Goal: Use online tool/utility: Utilize a website feature to perform a specific function

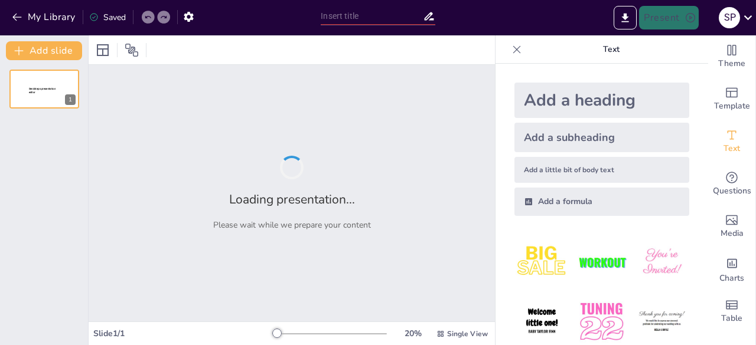
type input "Imported presentación CIVI.pptx"
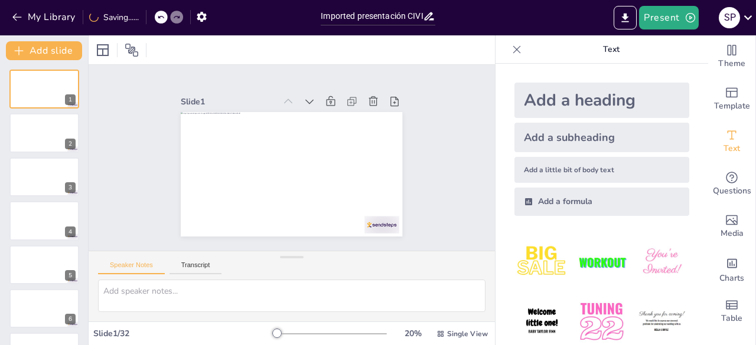
click at [605, 259] on img at bounding box center [601, 262] width 55 height 55
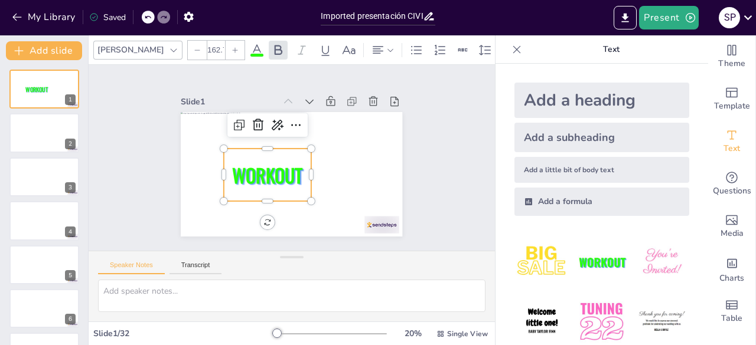
click at [149, 15] on icon at bounding box center [147, 17] width 7 height 7
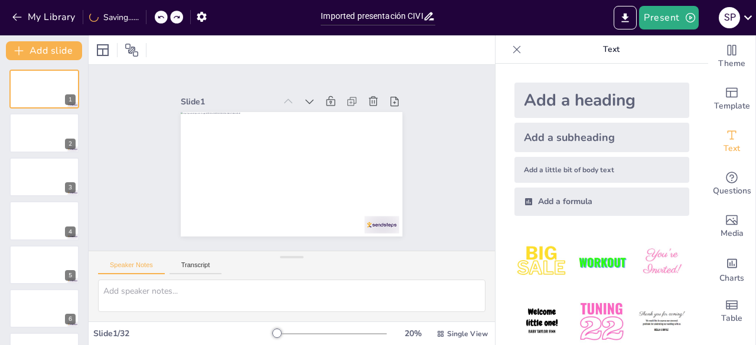
drag, startPoint x: 694, startPoint y: 97, endPoint x: 688, endPoint y: 189, distance: 92.3
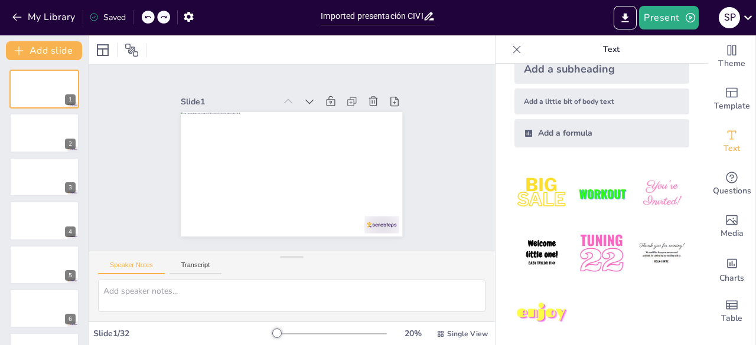
scroll to position [77, 0]
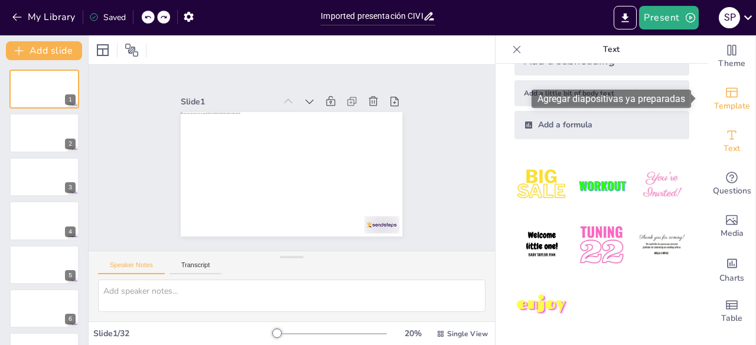
click at [724, 90] on icon "Add ready made slides" at bounding box center [731, 93] width 14 height 14
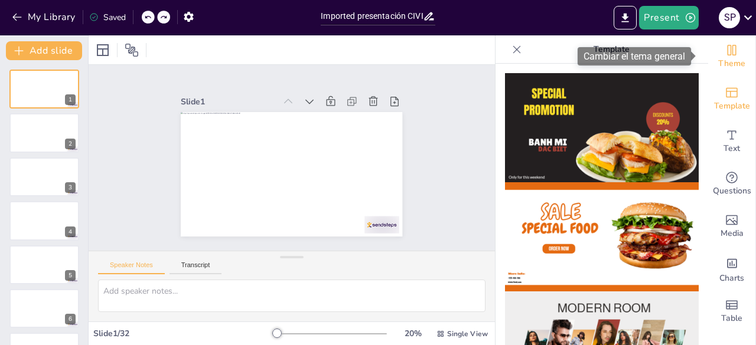
click at [728, 49] on icon "Change the overall theme" at bounding box center [731, 50] width 14 height 14
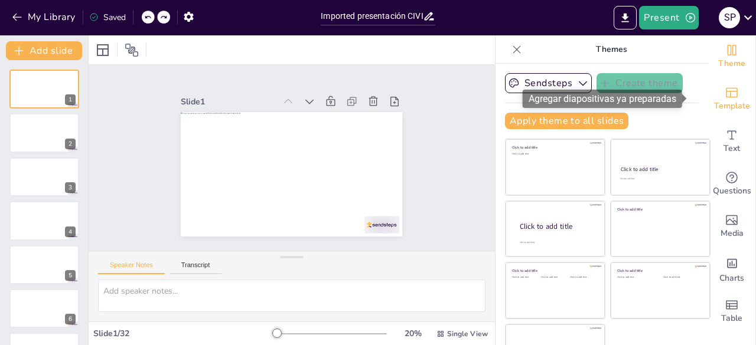
click at [727, 93] on div "Template" at bounding box center [731, 99] width 47 height 43
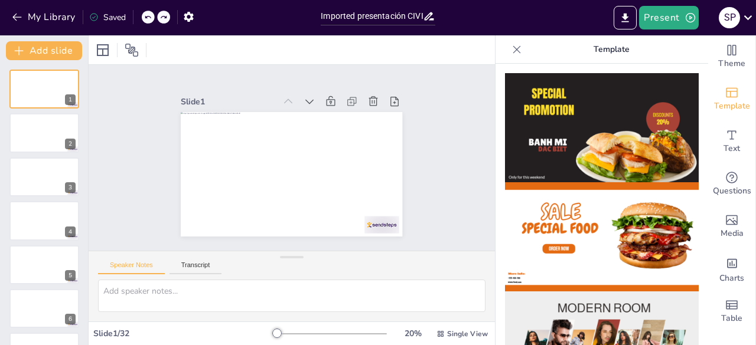
click at [607, 127] on img at bounding box center [602, 127] width 194 height 109
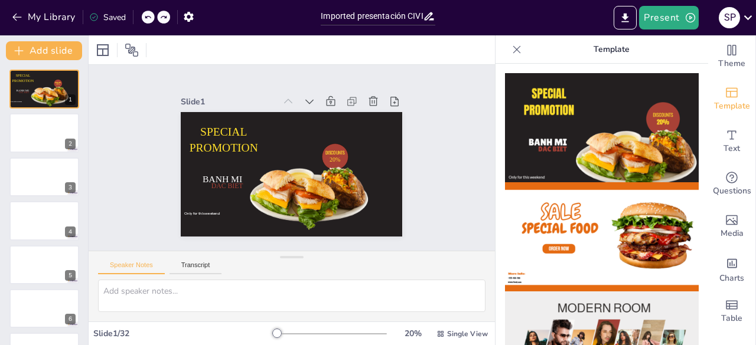
click at [150, 19] on icon at bounding box center [147, 17] width 7 height 7
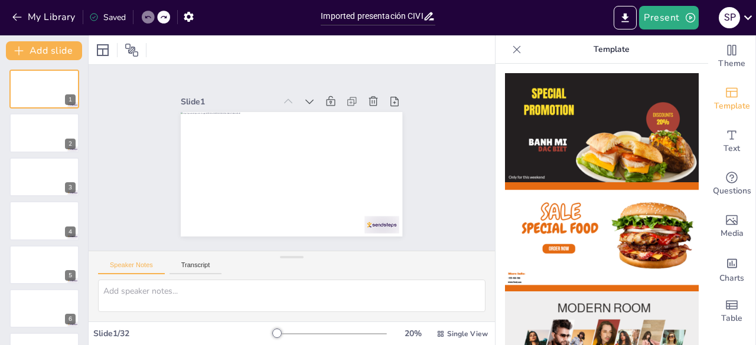
click at [676, 262] on img at bounding box center [602, 236] width 194 height 109
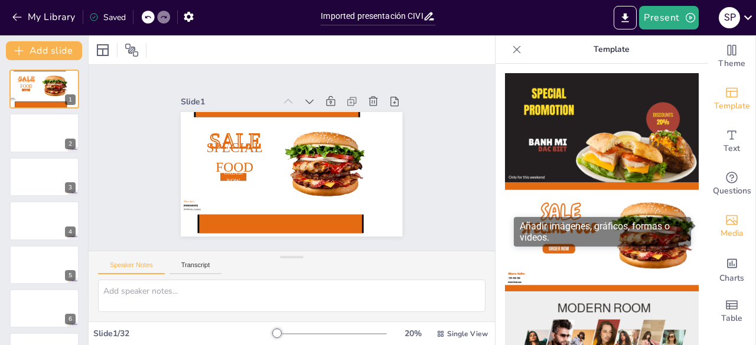
click at [708, 241] on div "Media" at bounding box center [731, 226] width 47 height 43
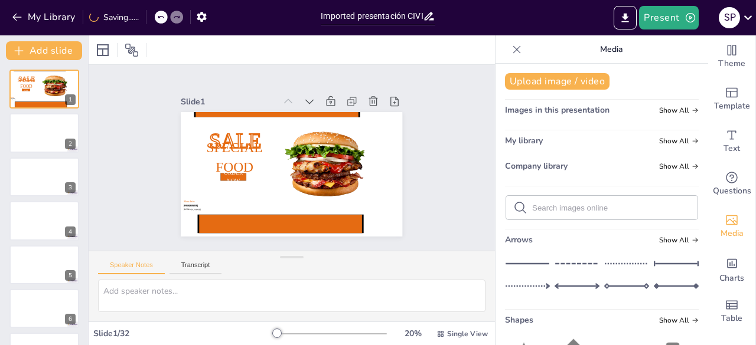
click at [159, 19] on icon at bounding box center [160, 17] width 7 height 7
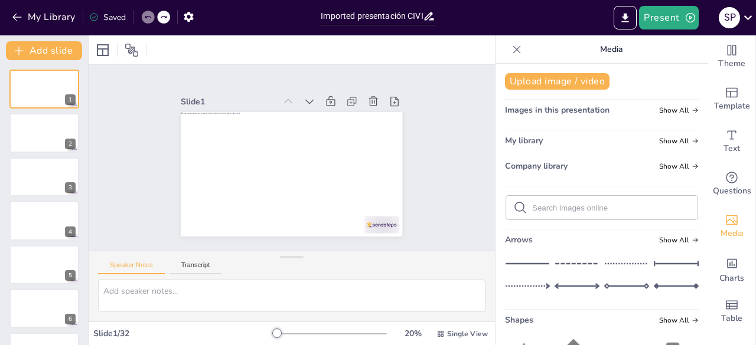
click at [157, 19] on div at bounding box center [156, 17] width 28 height 13
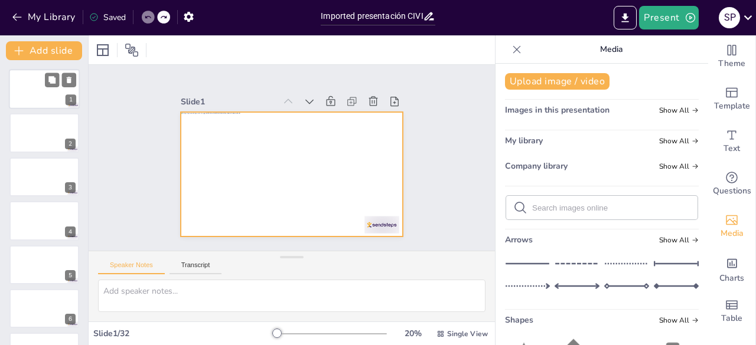
click at [40, 96] on div at bounding box center [44, 89] width 71 height 40
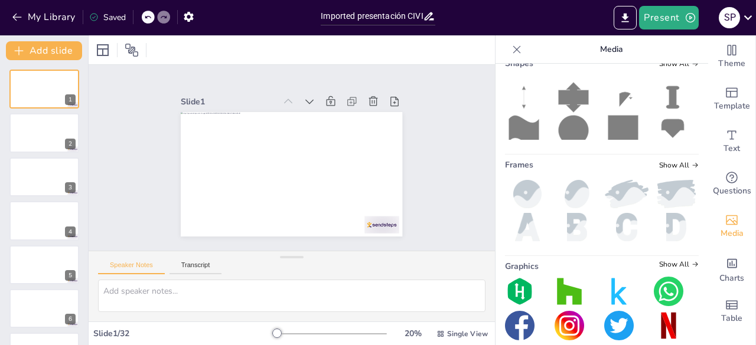
scroll to position [268, 0]
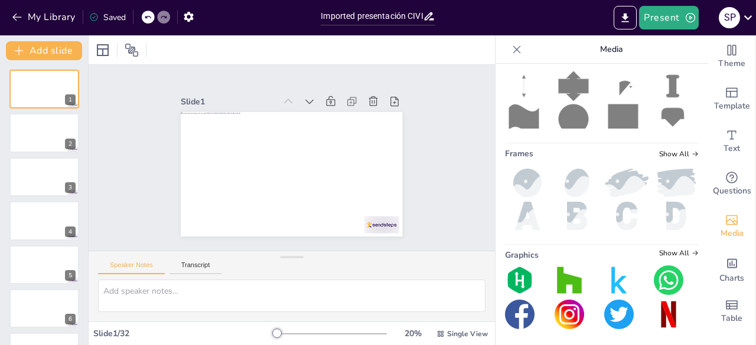
click at [567, 180] on img at bounding box center [576, 183] width 45 height 28
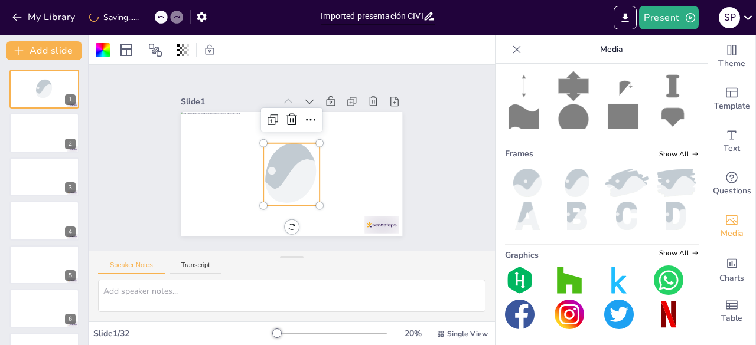
click at [555, 282] on img at bounding box center [569, 281] width 30 height 30
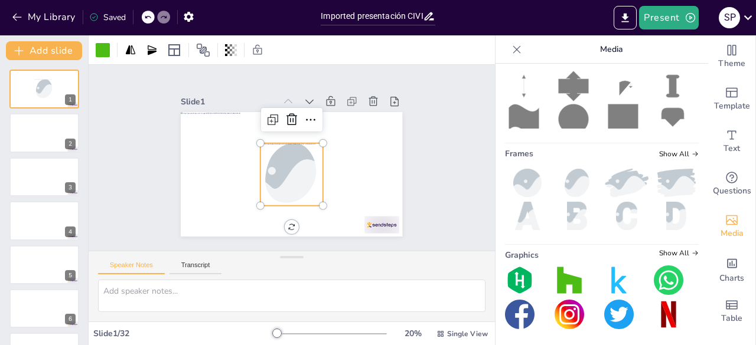
click at [148, 16] on icon at bounding box center [147, 17] width 7 height 7
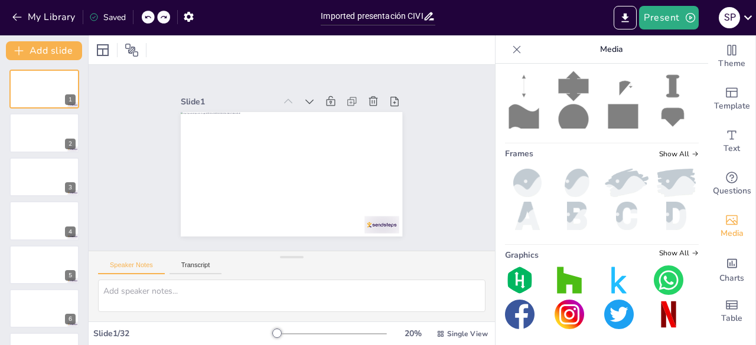
click at [148, 16] on icon at bounding box center [147, 17] width 7 height 7
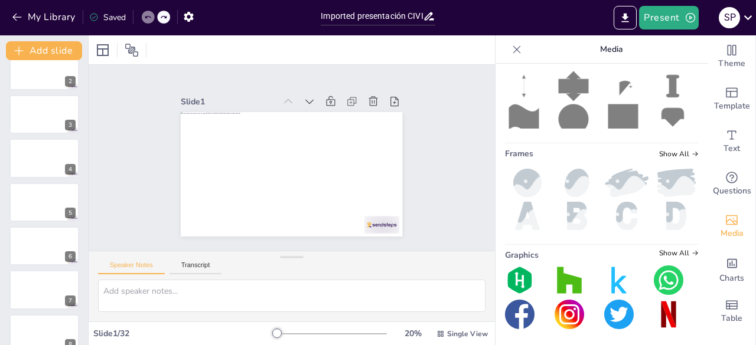
scroll to position [0, 0]
